Goal: Task Accomplishment & Management: Manage account settings

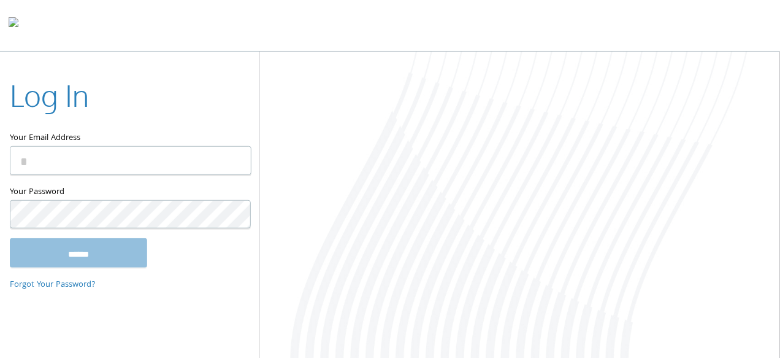
type input "**********"
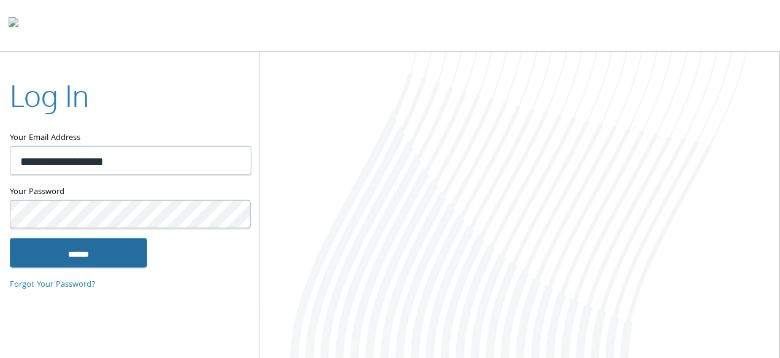
click at [108, 244] on input "******" at bounding box center [78, 252] width 137 height 29
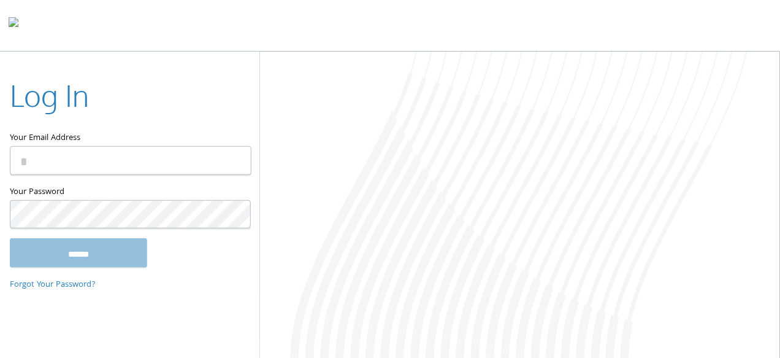
type input "**********"
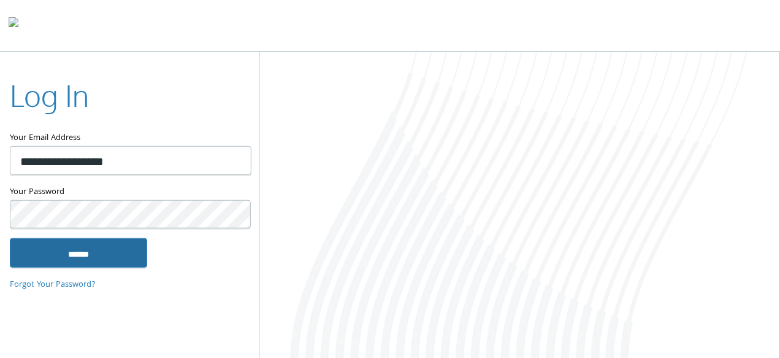
click at [91, 262] on input "******" at bounding box center [78, 252] width 137 height 29
